Goal: Information Seeking & Learning: Compare options

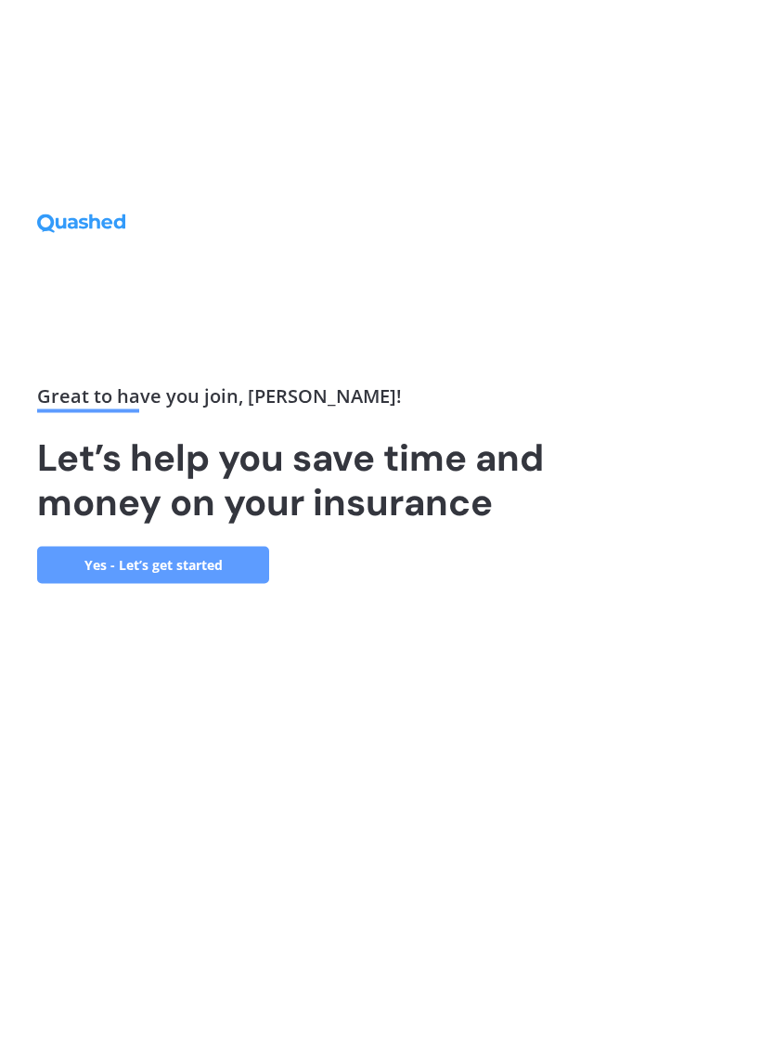
scroll to position [3, 0]
click at [241, 616] on link "Yes - Let’s get started" at bounding box center [153, 634] width 232 height 37
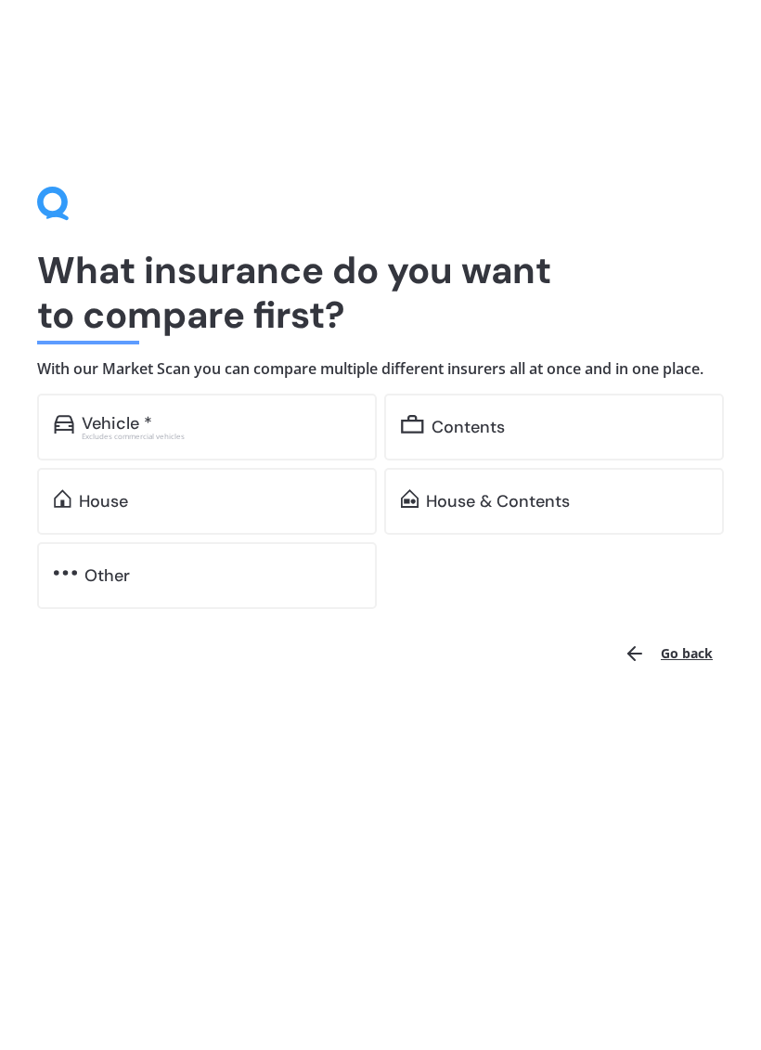
click at [239, 508] on div "Vehicle *" at bounding box center [221, 517] width 278 height 19
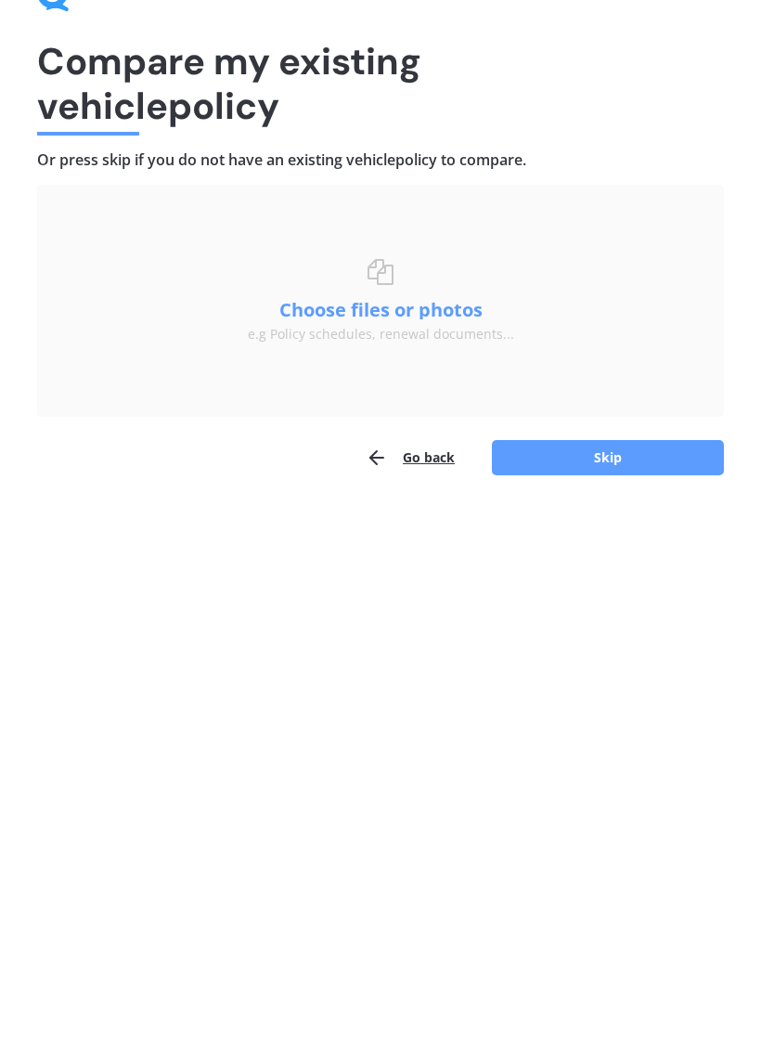
click at [608, 738] on button "Skip" at bounding box center [608, 755] width 232 height 35
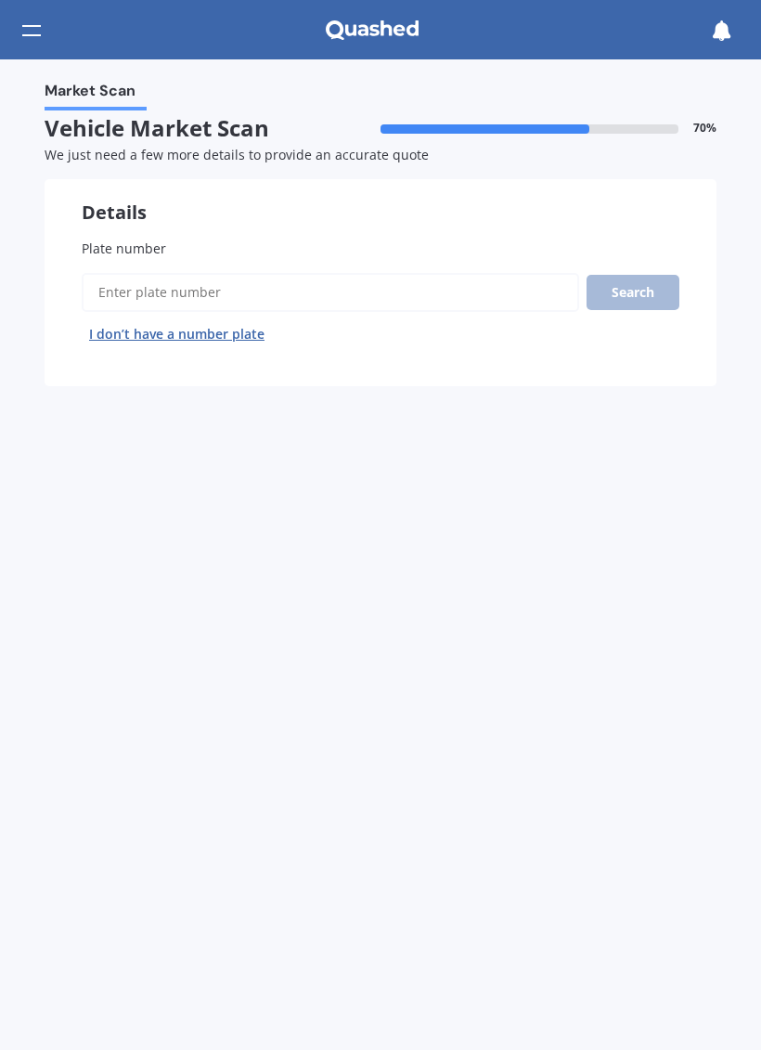
click at [305, 285] on input "Plate number" at bounding box center [331, 292] width 498 height 39
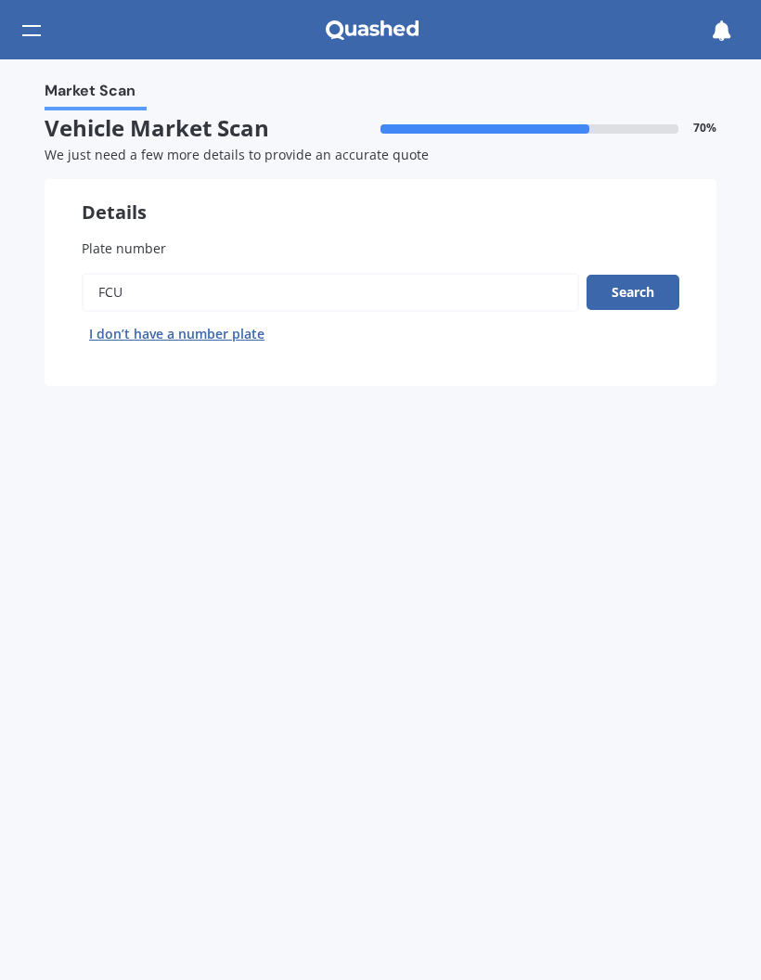
type input "FCU198"
click at [627, 282] on button "Search" at bounding box center [633, 292] width 93 height 35
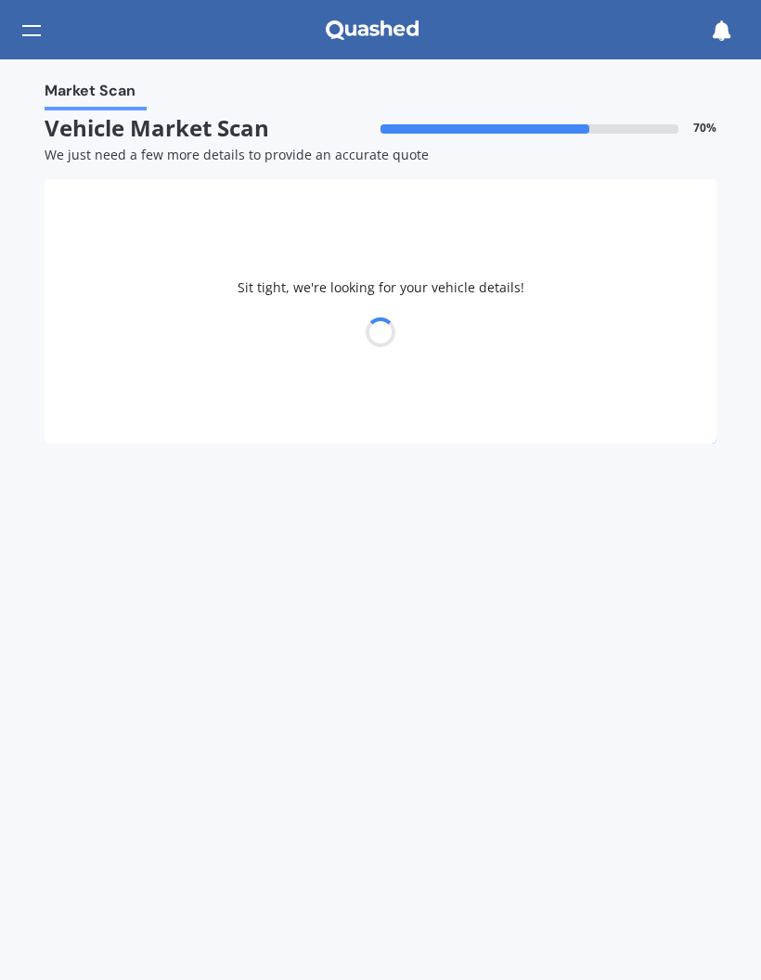
select select "FORD"
select select "TERRITORY"
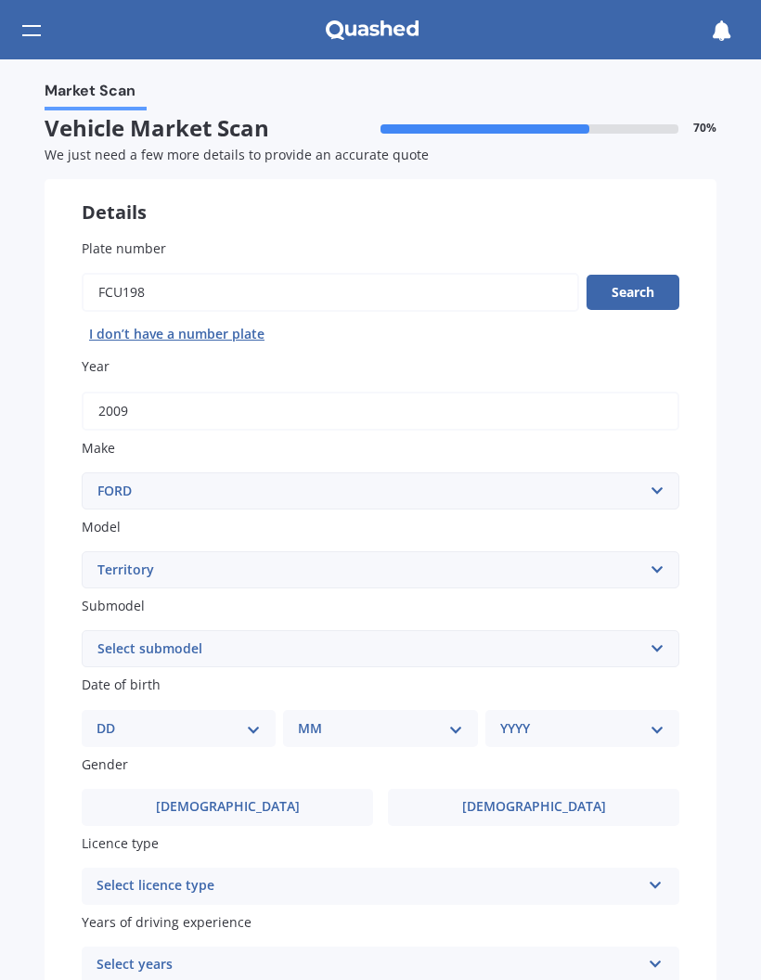
scroll to position [-1, 0]
